Goal: Task Accomplishment & Management: Manage account settings

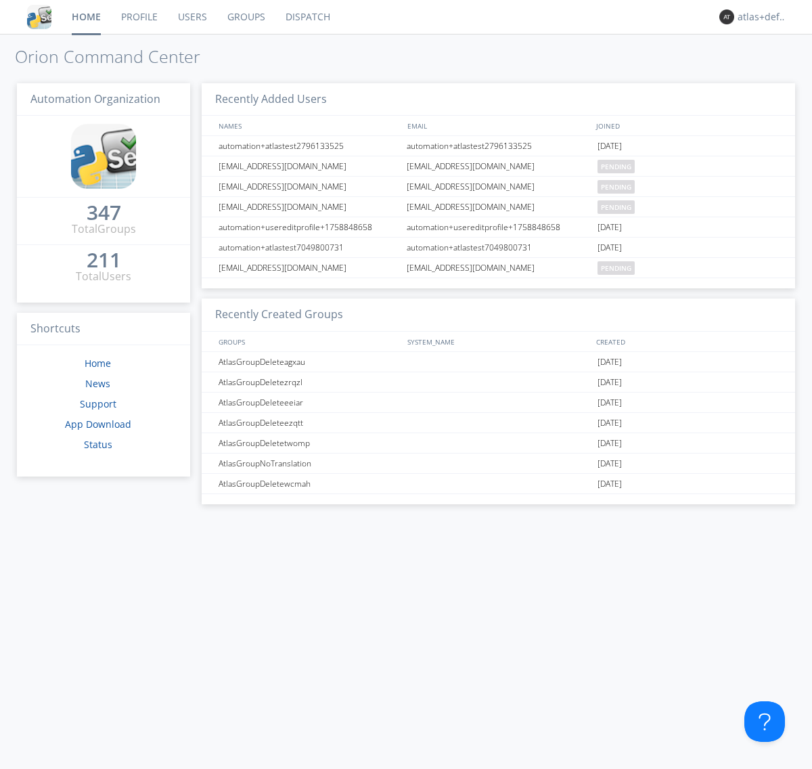
click at [245, 17] on link "Groups" at bounding box center [246, 17] width 58 height 34
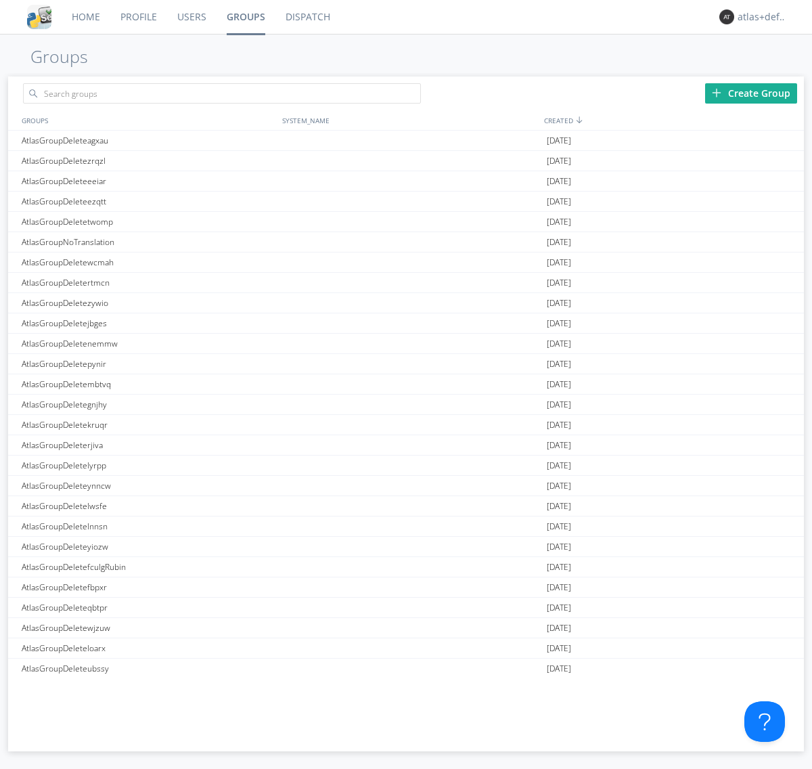
click at [751, 93] on div "Create Group" at bounding box center [751, 93] width 92 height 20
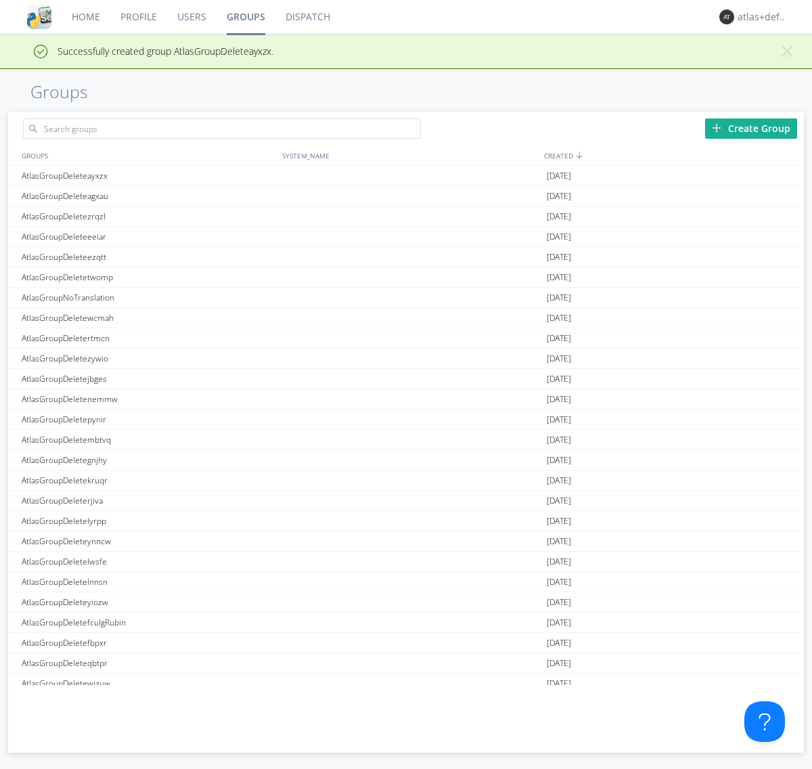
click at [245, 17] on link "Groups" at bounding box center [245, 17] width 59 height 34
type input "AtlasGroupDeleteayxzx"
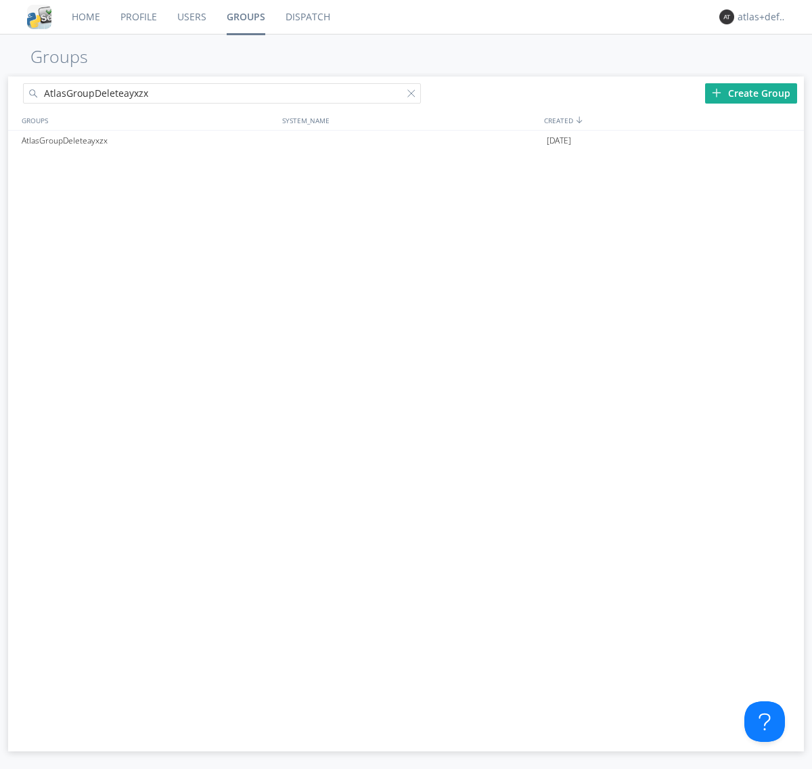
click at [191, 17] on link "Users" at bounding box center [191, 17] width 49 height 34
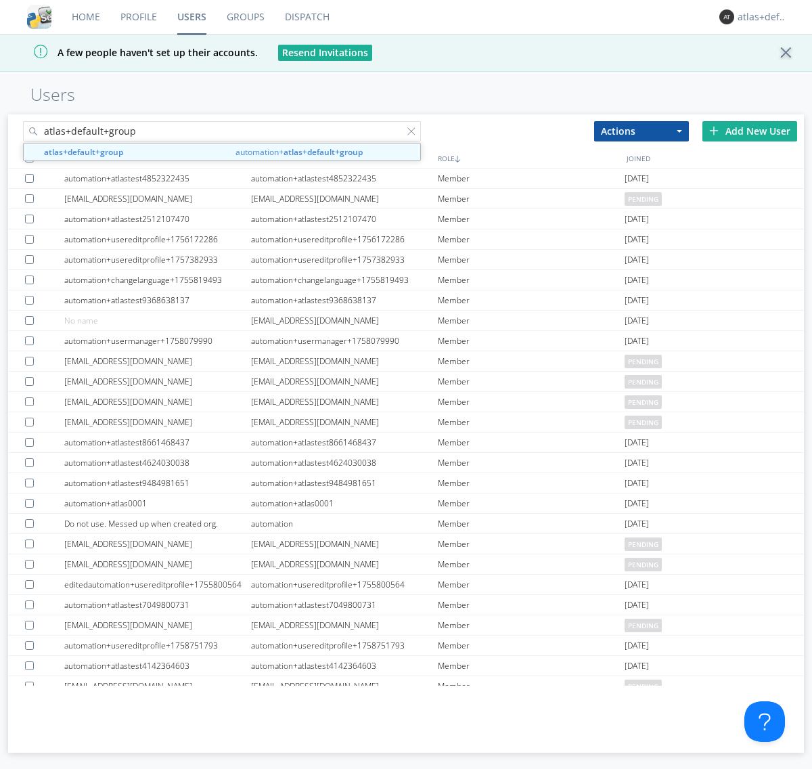
type input "atlas+default+group"
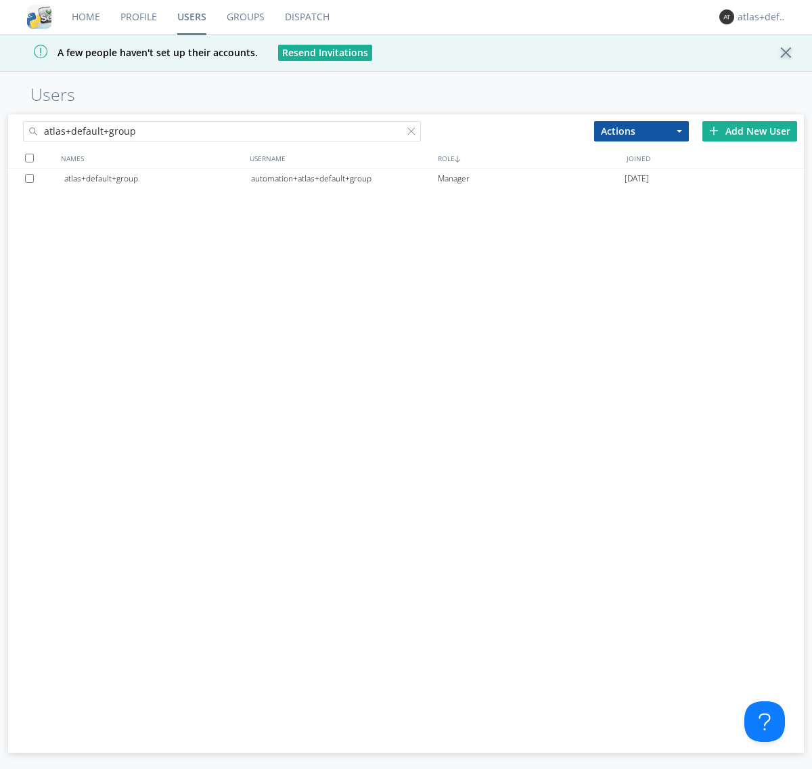
click at [344, 178] on div "automation+atlas+default+group" at bounding box center [344, 178] width 187 height 20
click at [306, 17] on link "Dispatch" at bounding box center [307, 17] width 65 height 34
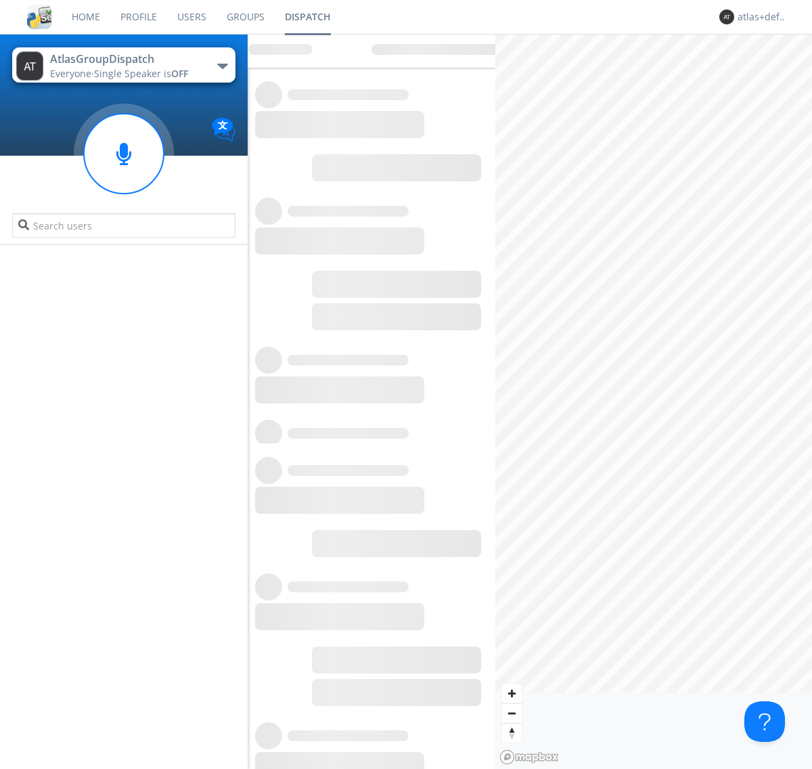
click at [191, 17] on link "Users" at bounding box center [191, 17] width 49 height 34
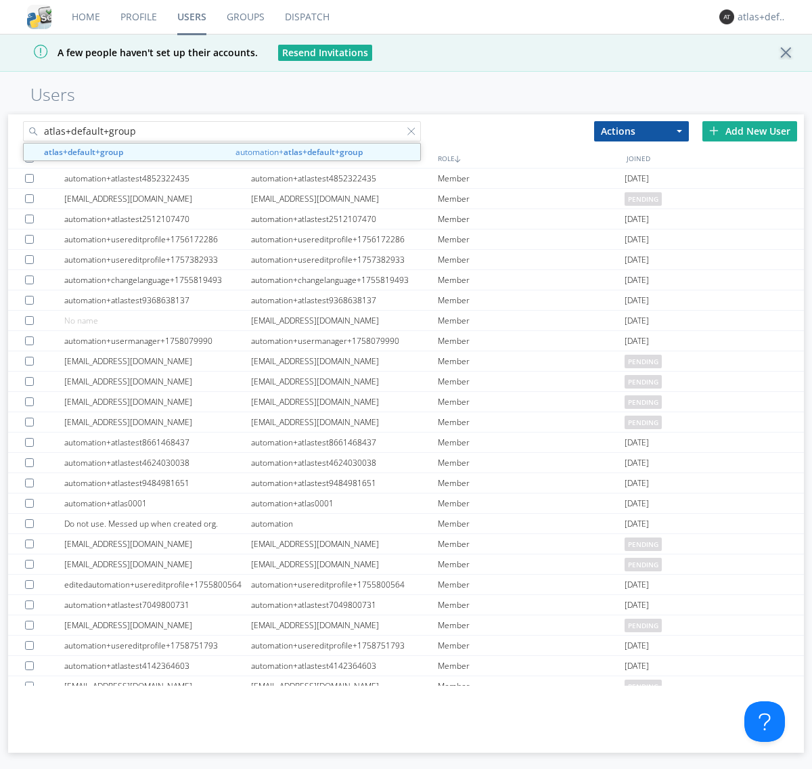
type input "atlas+default+group"
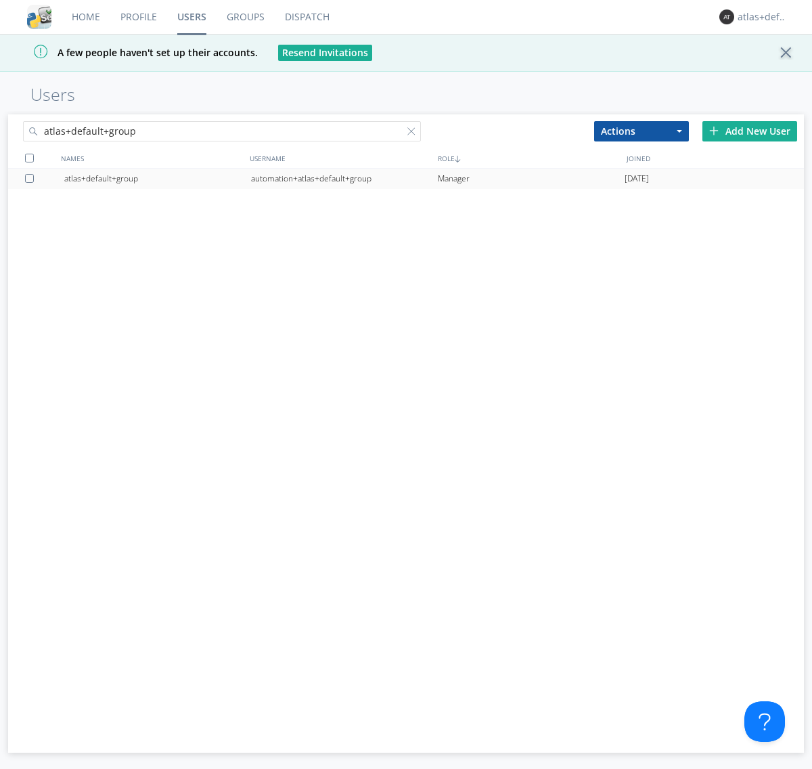
click at [344, 178] on div "automation+atlas+default+group" at bounding box center [344, 178] width 187 height 20
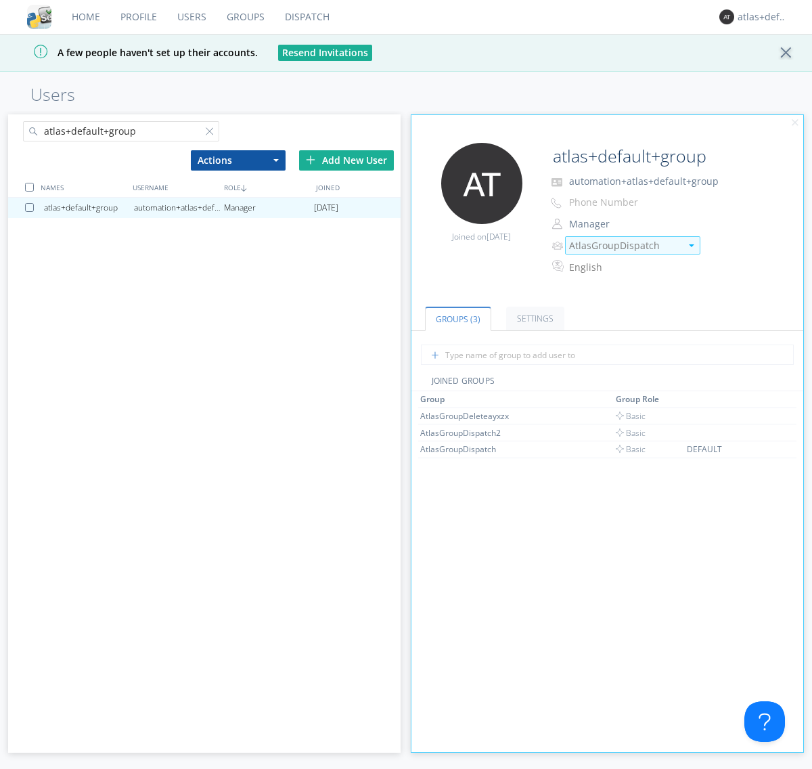
click at [691, 245] on img at bounding box center [691, 245] width 5 height 3
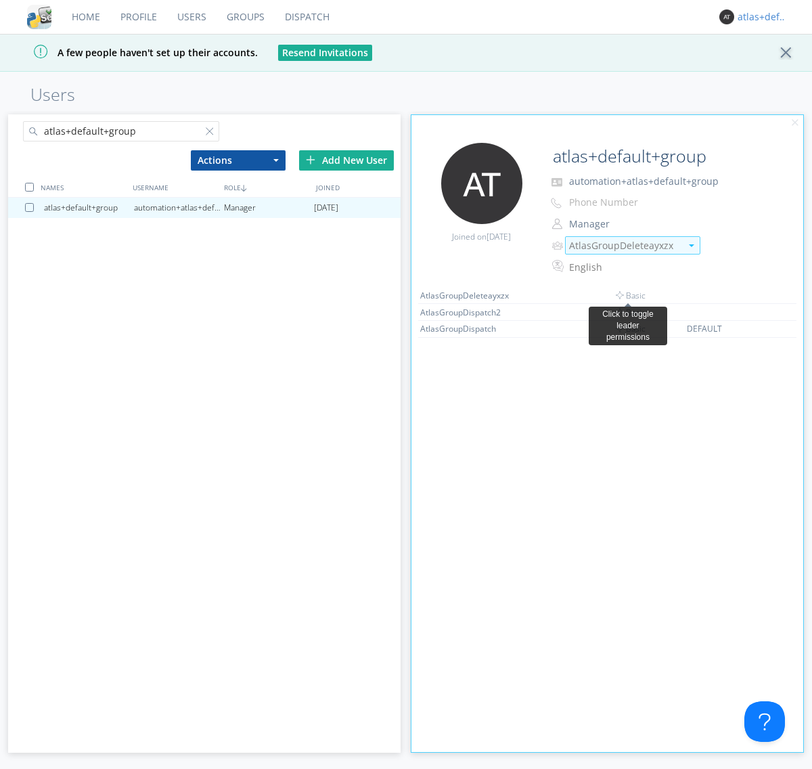
click at [306, 17] on link "Dispatch" at bounding box center [307, 17] width 65 height 34
click at [759, 17] on div "atlas+default+group" at bounding box center [762, 17] width 51 height 14
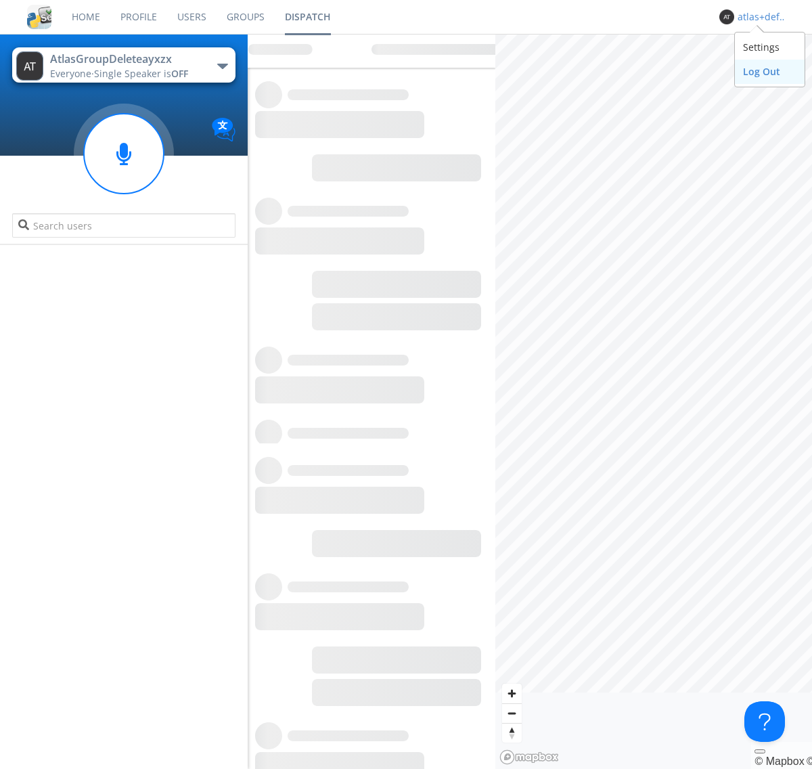
click at [769, 71] on div "Log Out" at bounding box center [770, 72] width 70 height 24
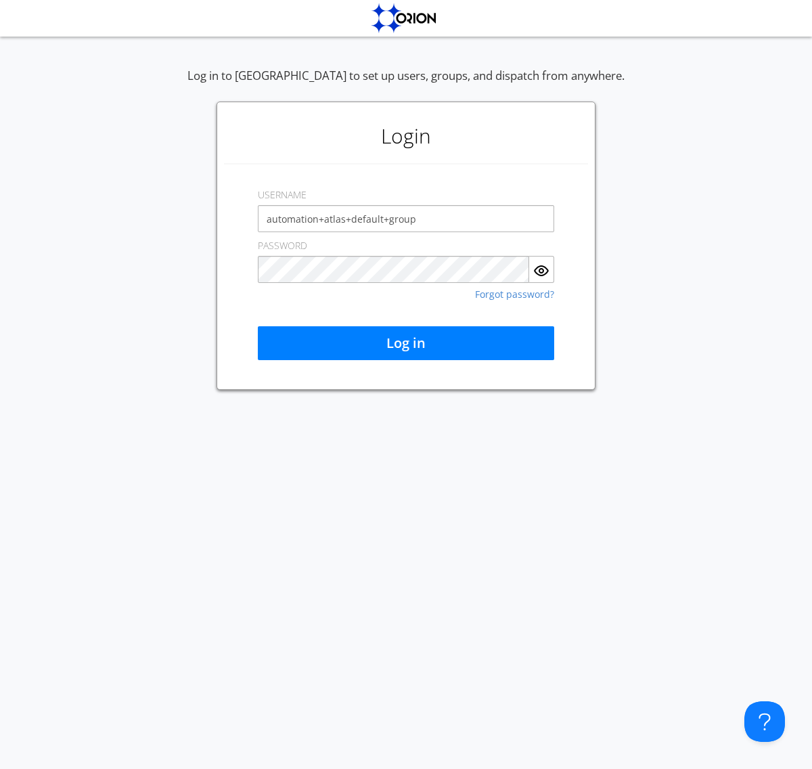
type input "automation+atlas+default+group"
click at [406, 343] on button "Log in" at bounding box center [406, 343] width 296 height 34
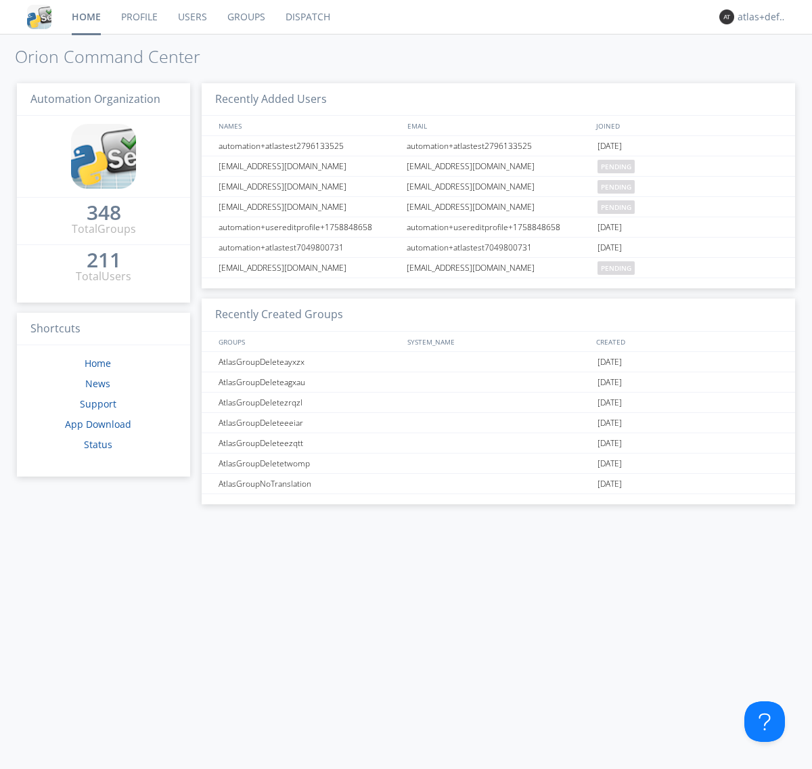
click at [306, 17] on link "Dispatch" at bounding box center [307, 17] width 65 height 34
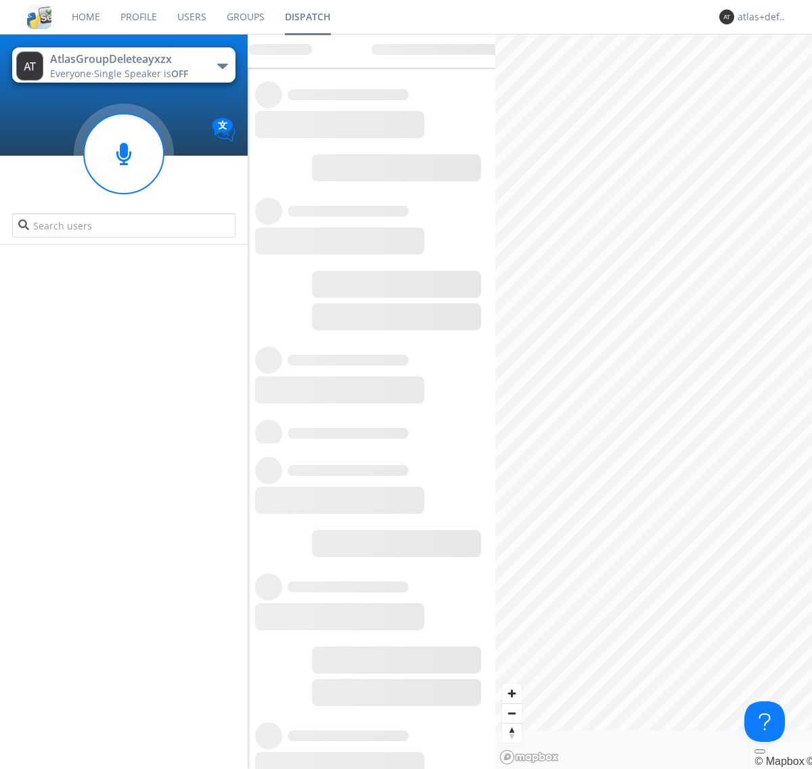
click at [191, 17] on link "Users" at bounding box center [191, 17] width 49 height 34
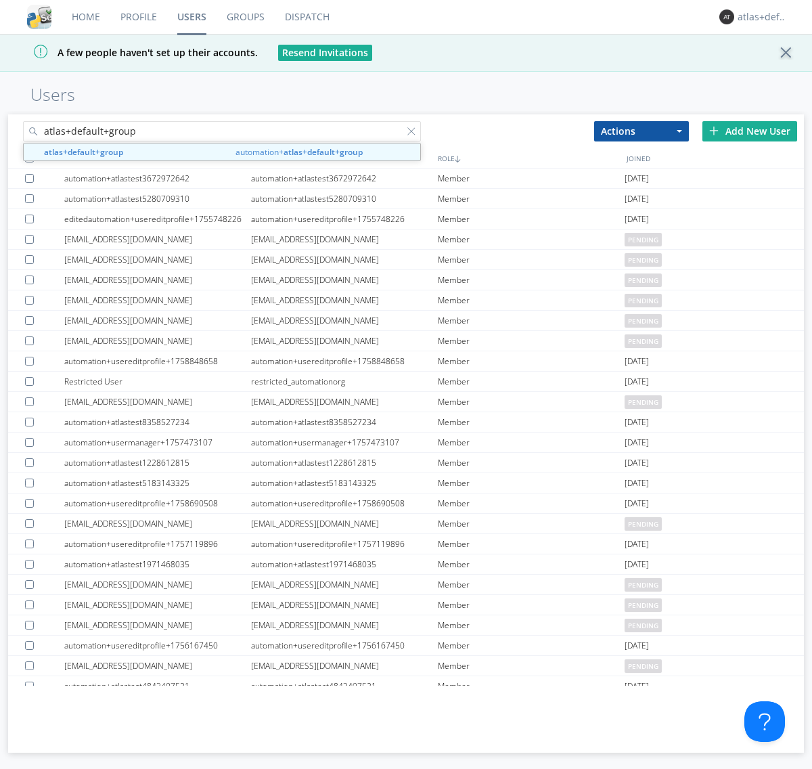
type input "atlas+default+group"
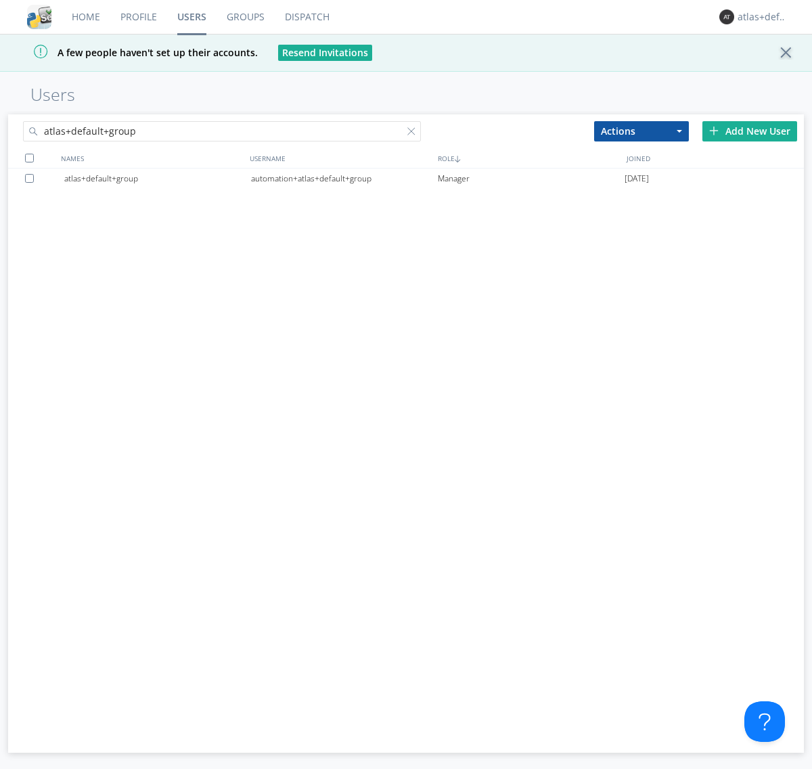
click at [344, 178] on div "automation+atlas+default+group" at bounding box center [344, 178] width 187 height 20
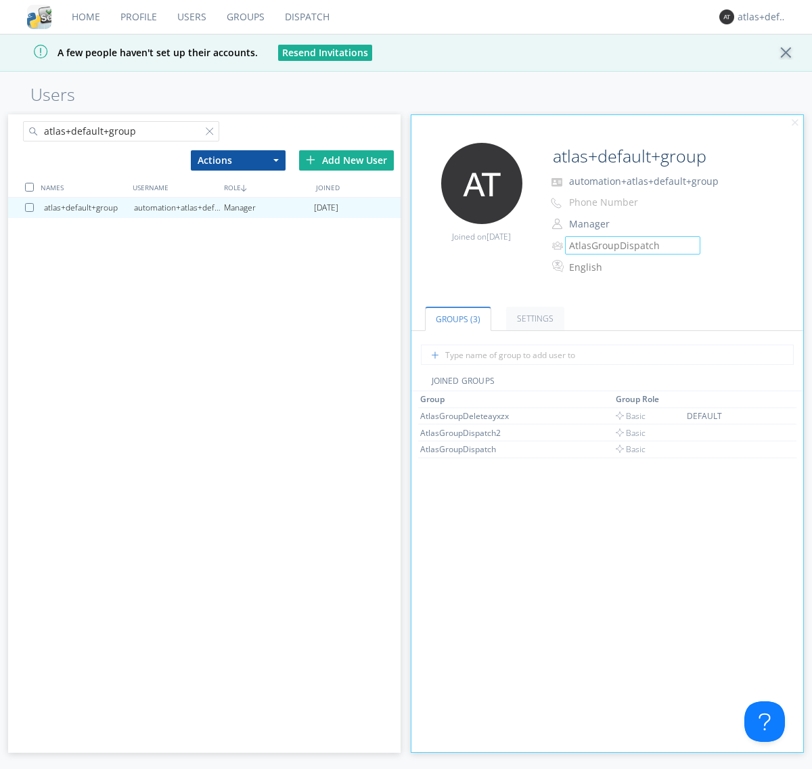
click at [244, 17] on link "Groups" at bounding box center [245, 17] width 58 height 34
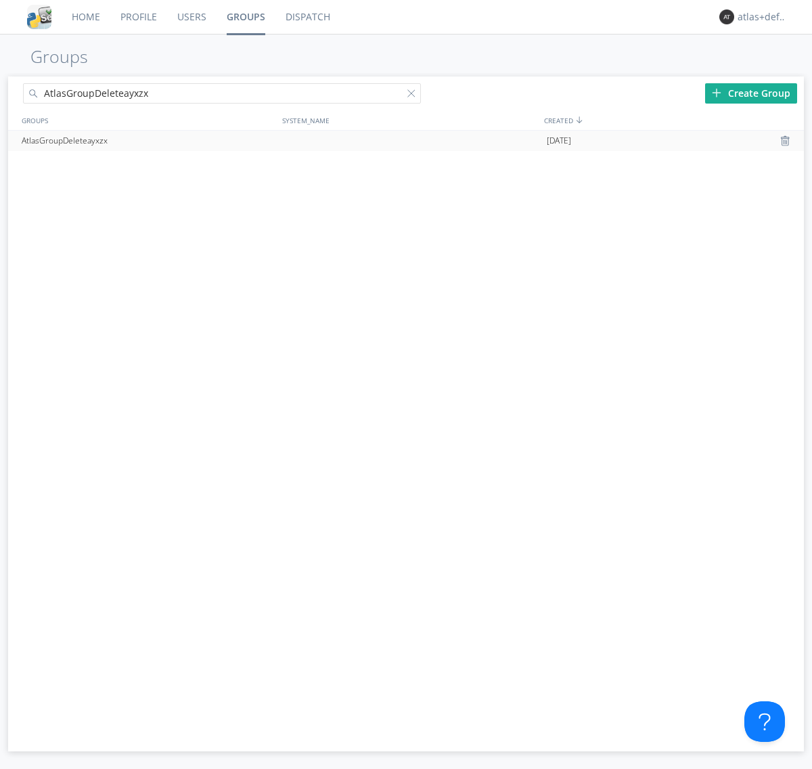
type input "AtlasGroupDeleteayxzx"
click at [786, 141] on div at bounding box center [787, 140] width 14 height 11
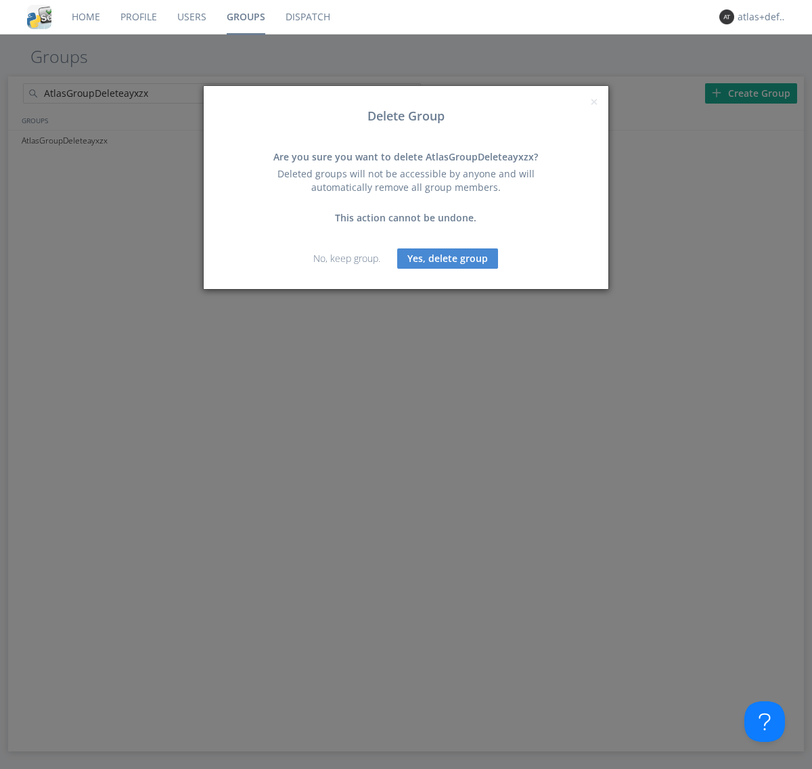
click at [448, 258] on button "Yes, delete group" at bounding box center [447, 258] width 101 height 20
